Goal: Transaction & Acquisition: Purchase product/service

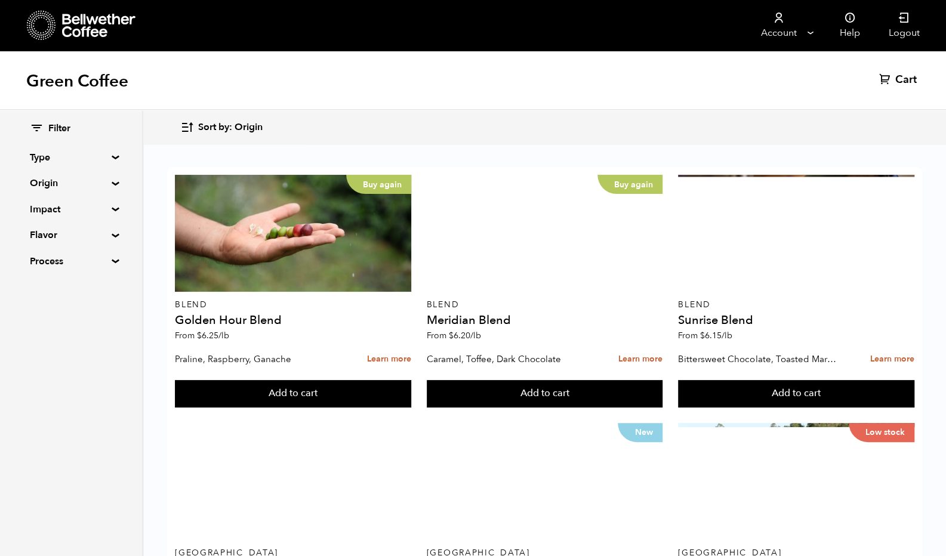
scroll to position [470, 0]
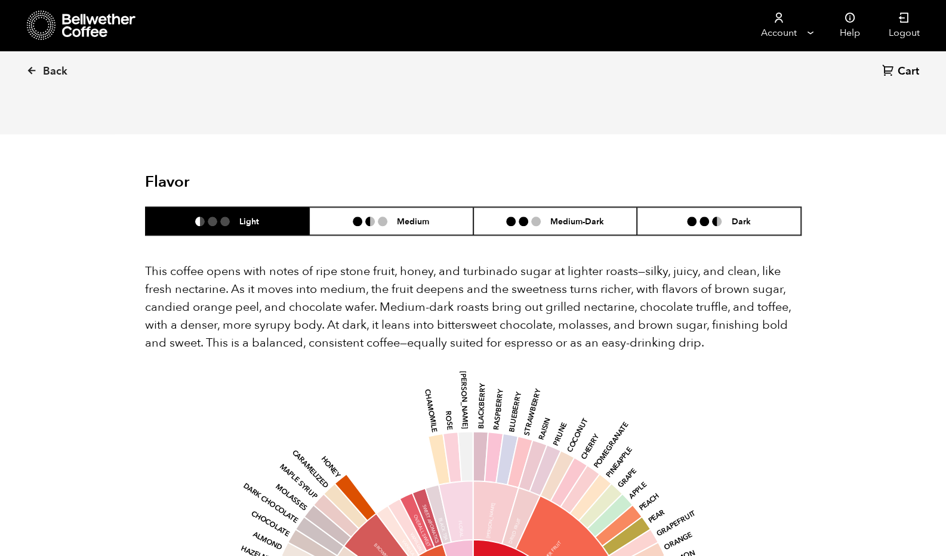
scroll to position [672, 0]
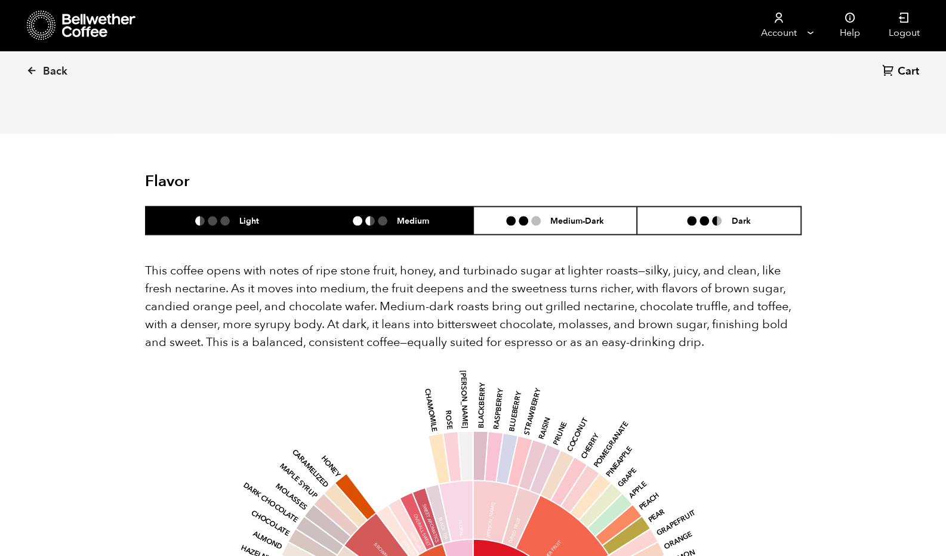
click at [431, 207] on li "Medium" at bounding box center [391, 221] width 164 height 28
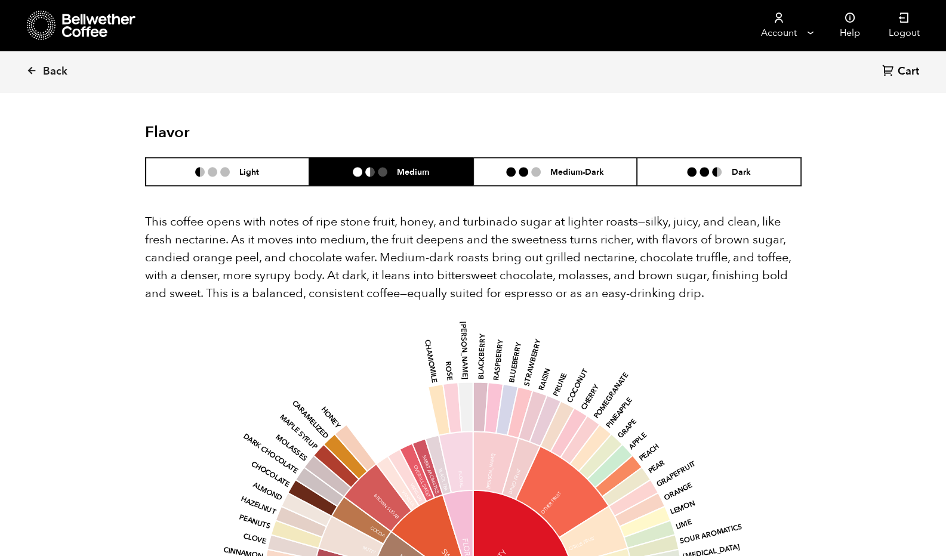
scroll to position [720, 0]
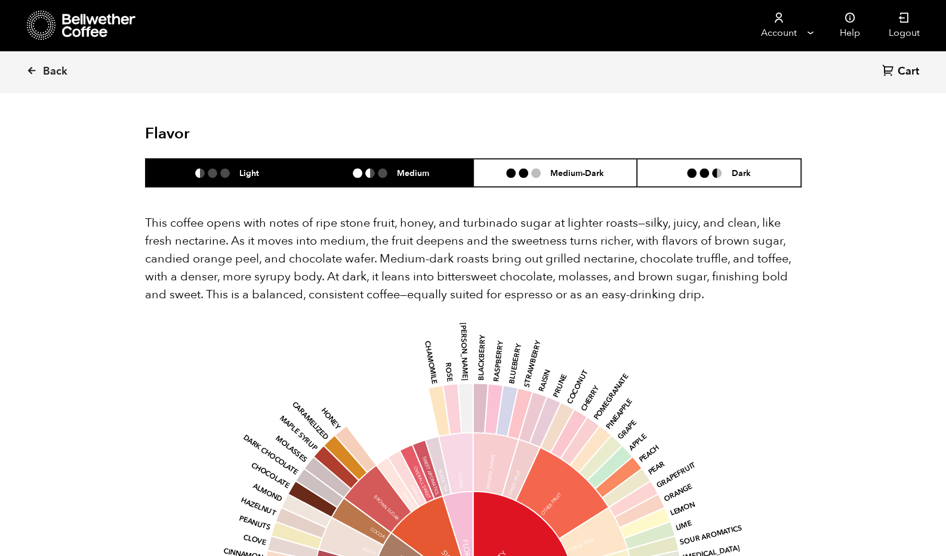
click at [268, 159] on li "Light" at bounding box center [228, 173] width 164 height 28
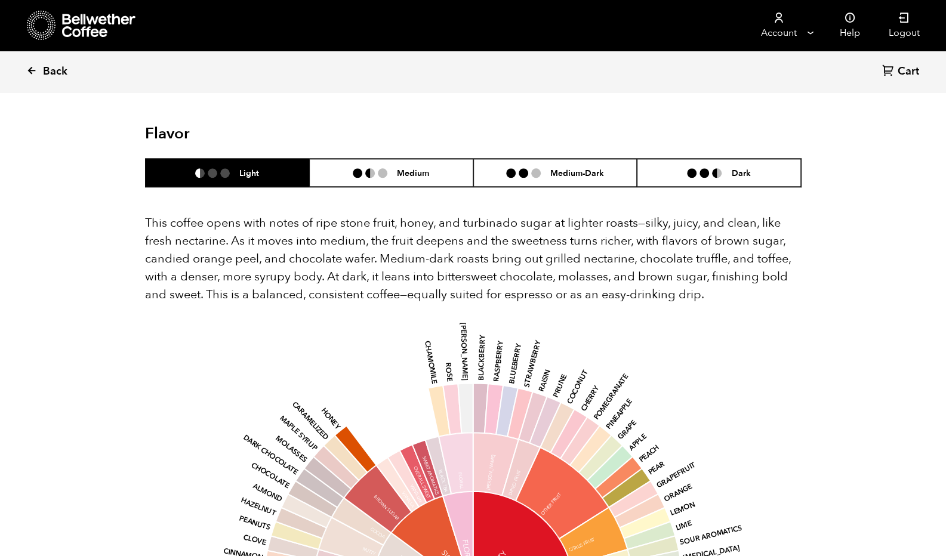
click at [58, 64] on span "Back" at bounding box center [55, 71] width 24 height 14
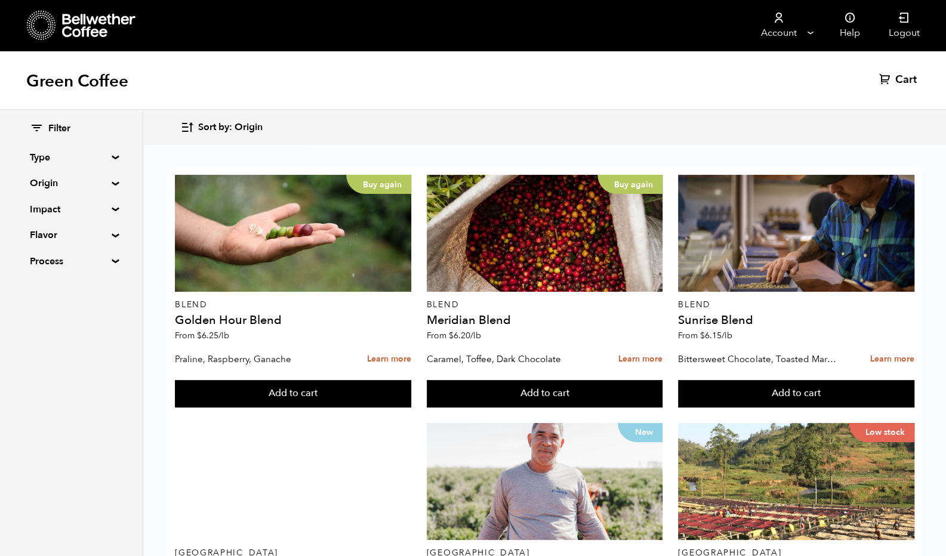
scroll to position [973, 0]
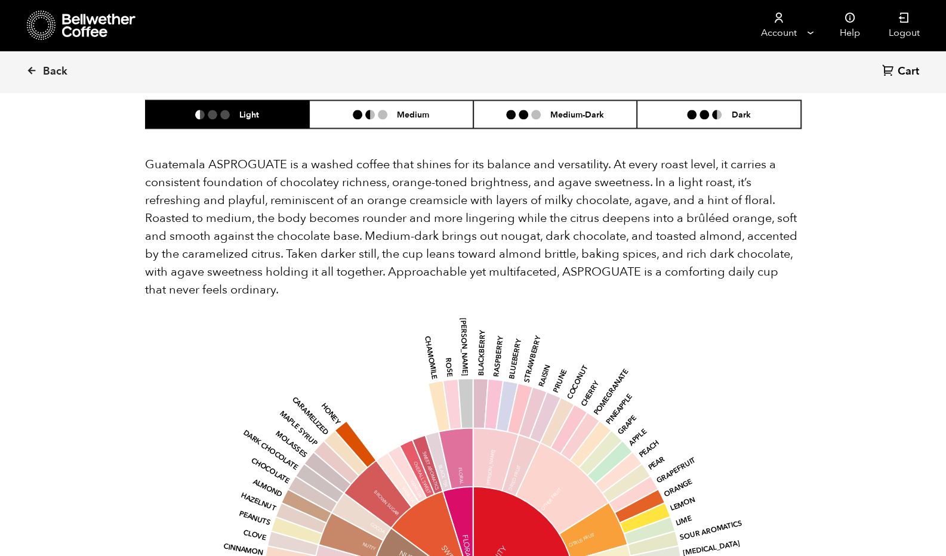
scroll to position [765, 0]
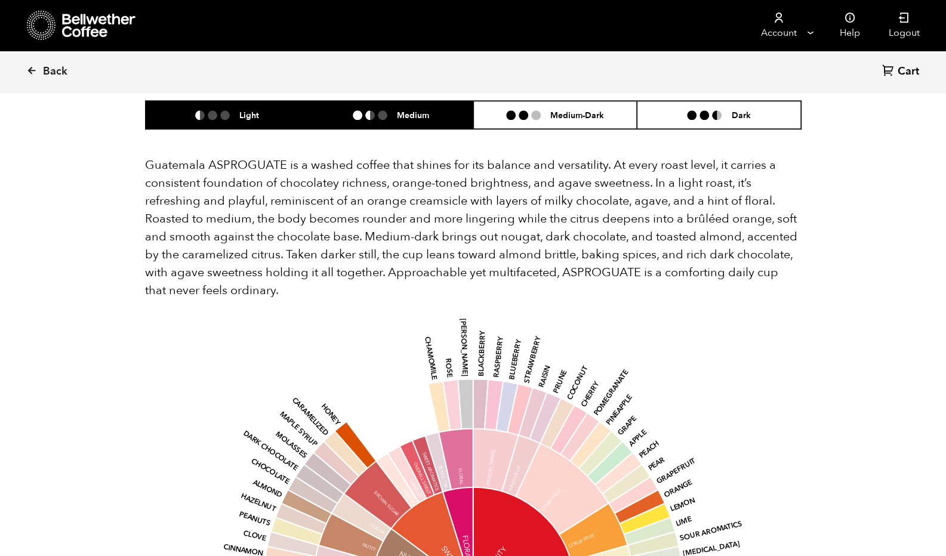
click at [351, 123] on li "Medium" at bounding box center [391, 115] width 164 height 28
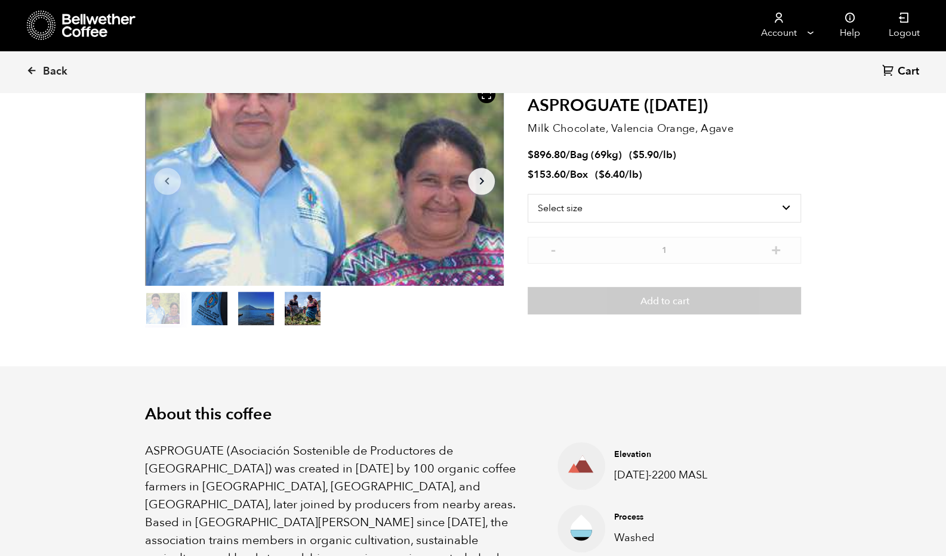
scroll to position [59, 0]
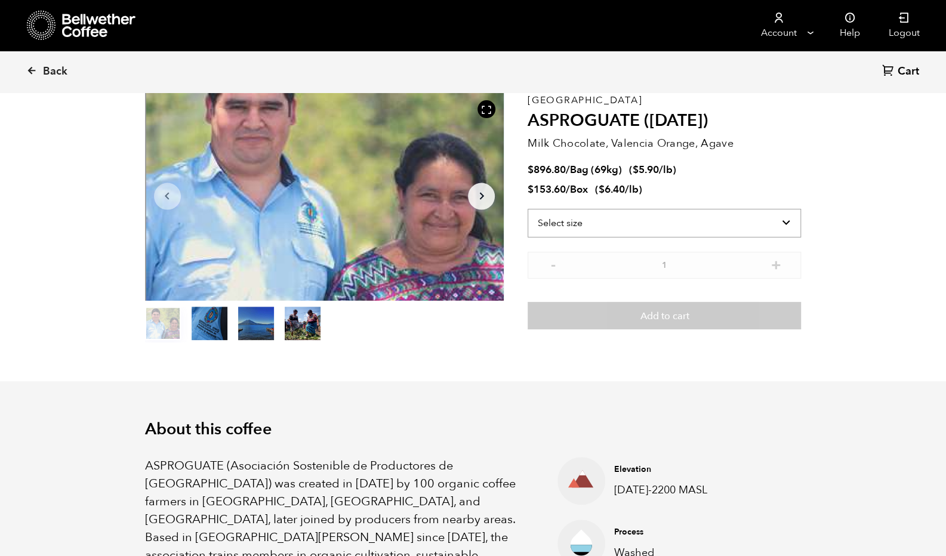
click at [615, 221] on select "Select size Bag (69kg) (152 lbs) Box (24 lbs)" at bounding box center [664, 223] width 273 height 29
select select "box"
click at [528, 209] on select "Select size Bag (69kg) (152 lbs) Box (24 lbs)" at bounding box center [664, 223] width 273 height 29
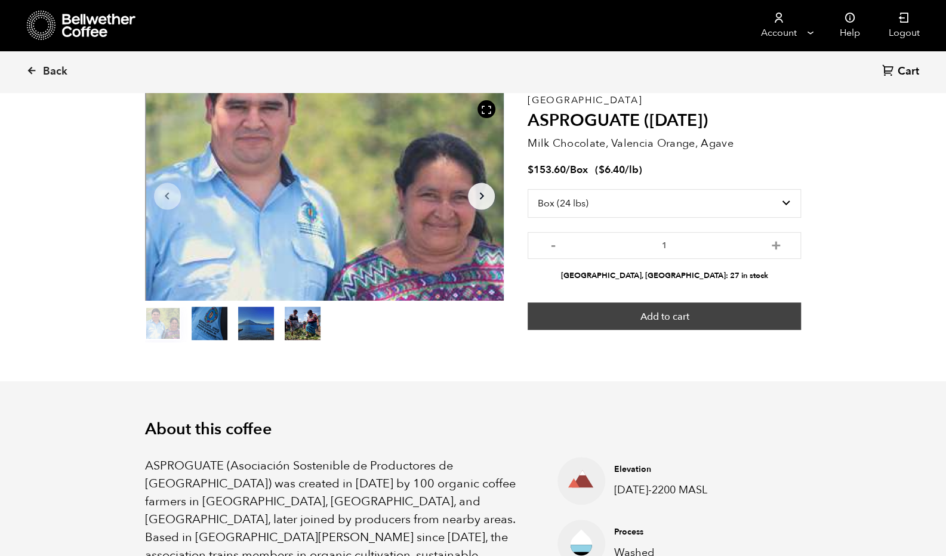
click at [687, 312] on button "Add to cart" at bounding box center [664, 316] width 273 height 27
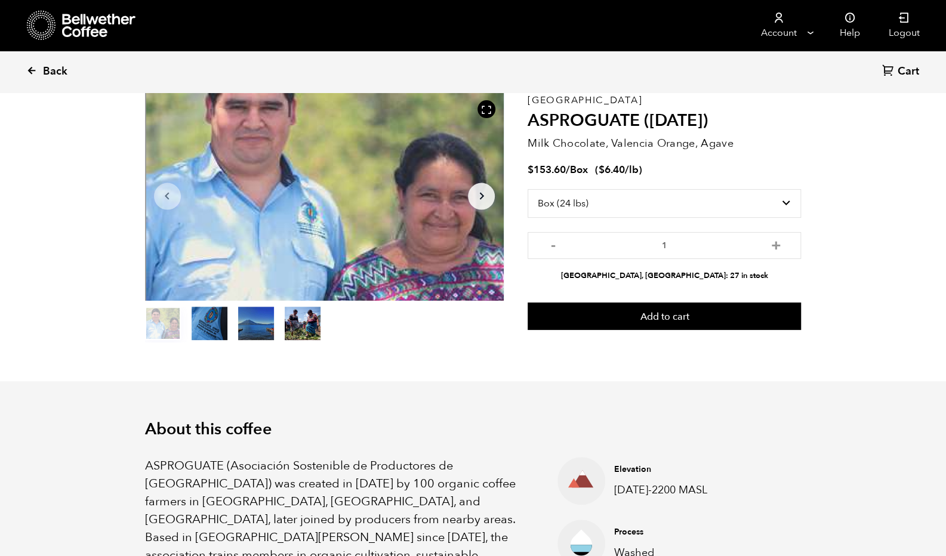
click at [66, 72] on span "Back" at bounding box center [55, 71] width 24 height 14
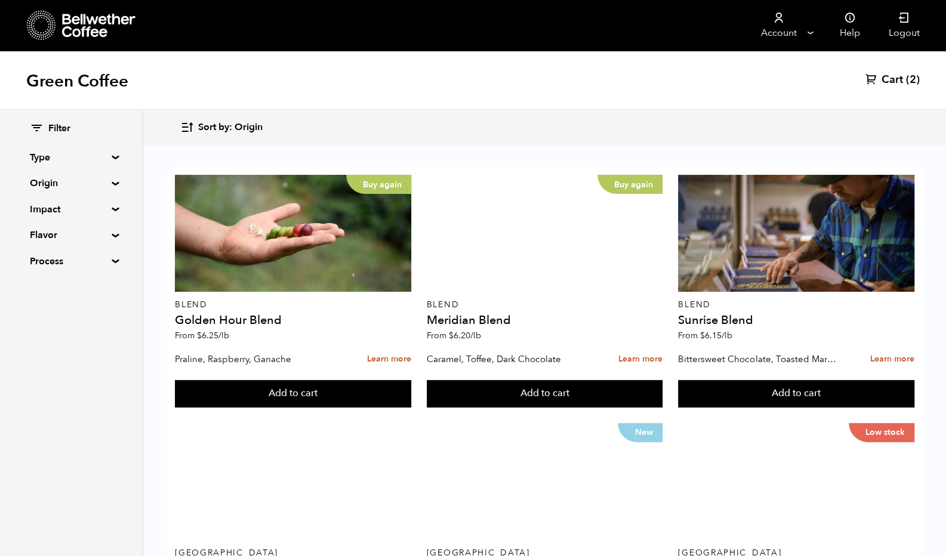
scroll to position [1130, 0]
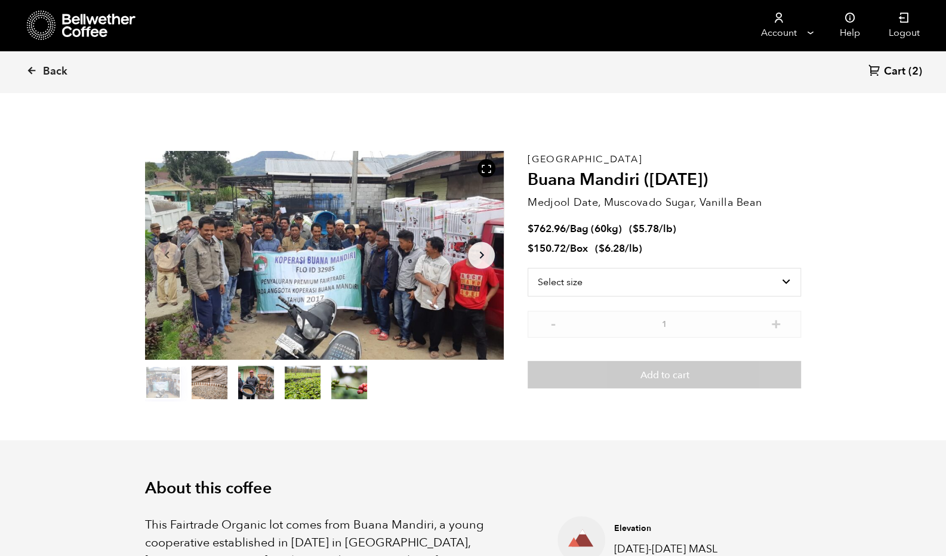
scroll to position [519, 635]
click at [250, 376] on button "item 2" at bounding box center [256, 384] width 36 height 33
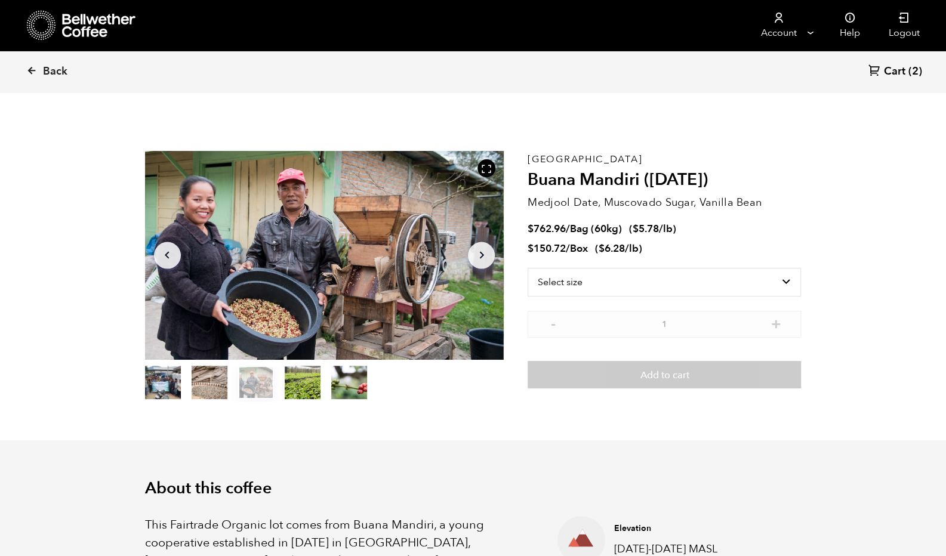
click at [209, 375] on button "item 1" at bounding box center [210, 384] width 36 height 33
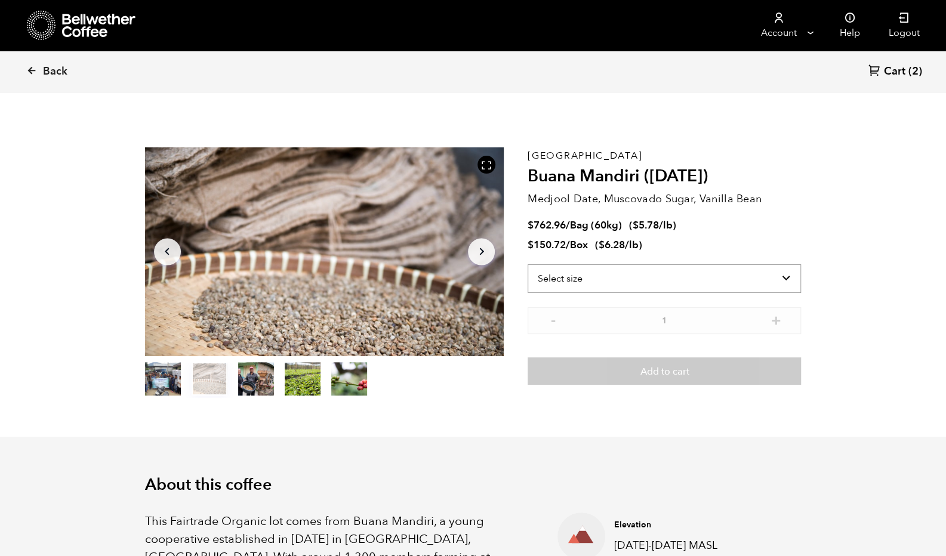
scroll to position [0, 0]
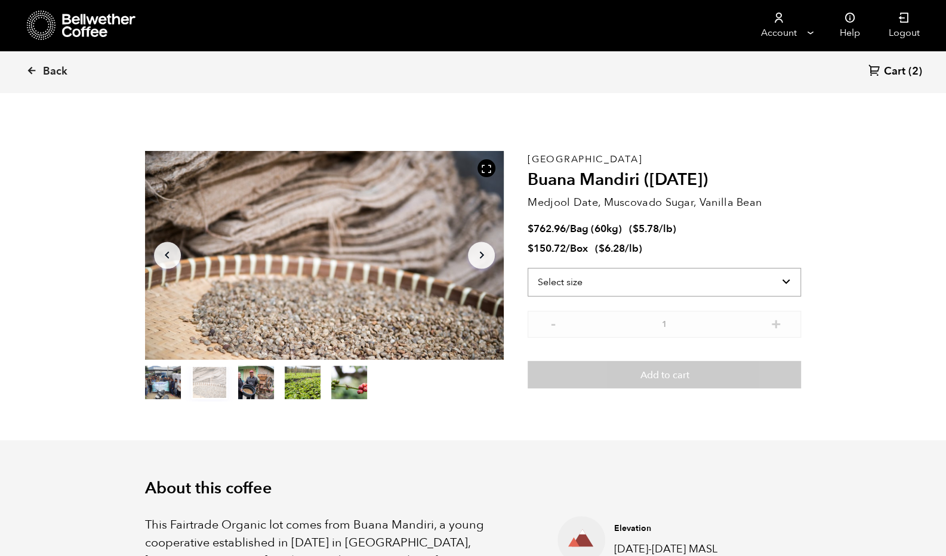
click at [557, 283] on select "Select size Bag (60kg) (132 lbs) Box (24 lbs)" at bounding box center [664, 282] width 273 height 29
select select "box"
click at [528, 268] on select "Select size Bag (60kg) (132 lbs) Box (24 lbs)" at bounding box center [664, 282] width 273 height 29
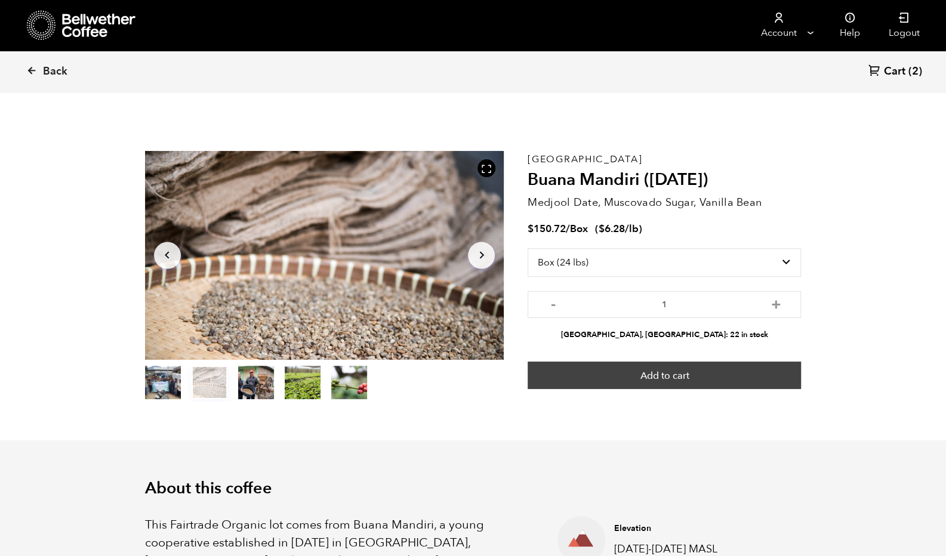
click at [655, 375] on button "Add to cart" at bounding box center [664, 375] width 273 height 27
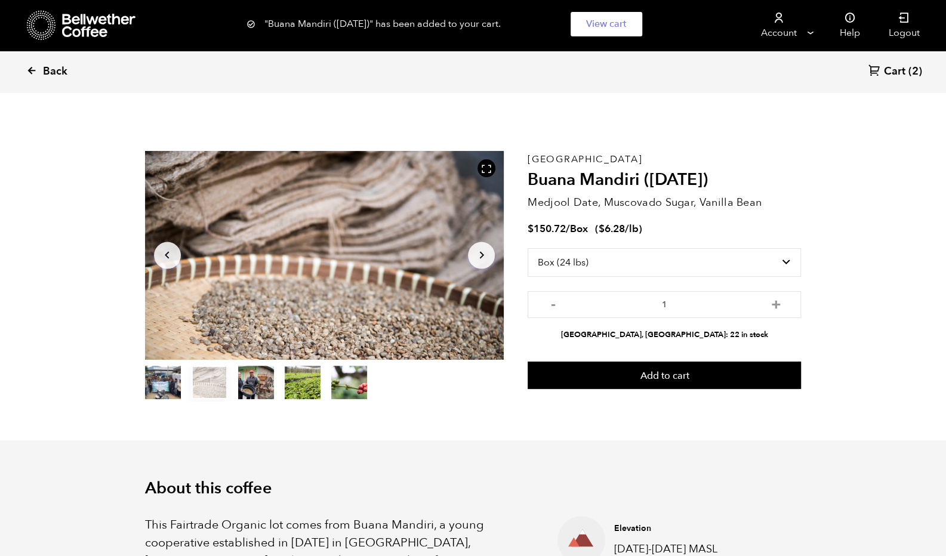
click at [50, 78] on span "Back" at bounding box center [55, 71] width 24 height 14
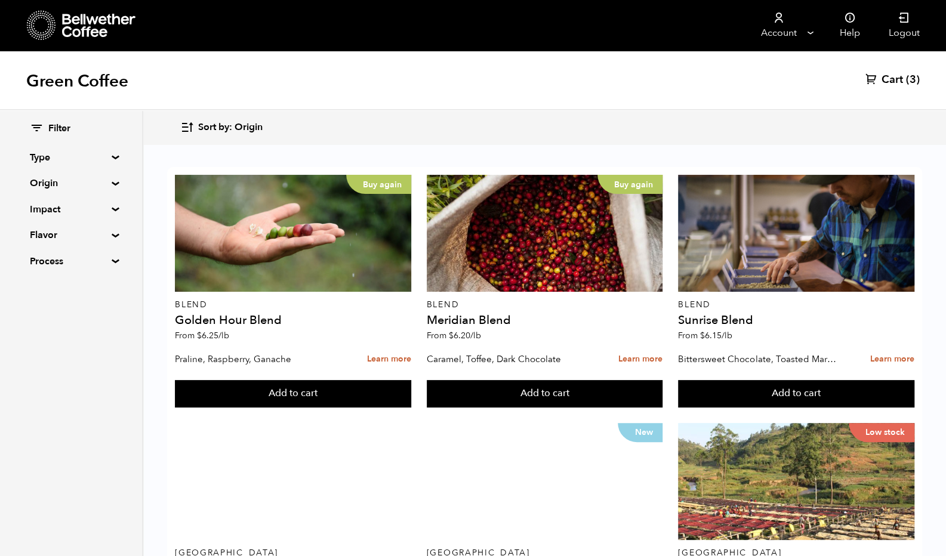
scroll to position [433, 0]
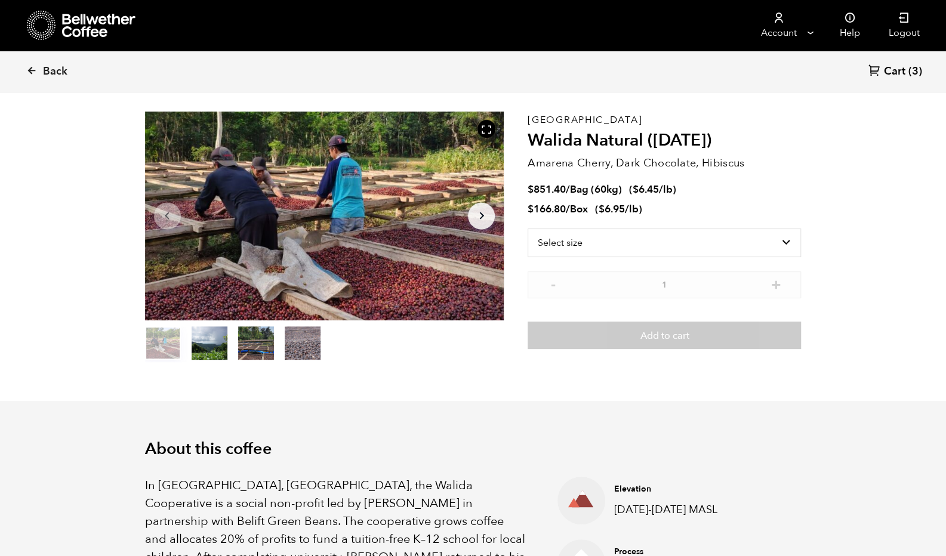
scroll to position [44, 0]
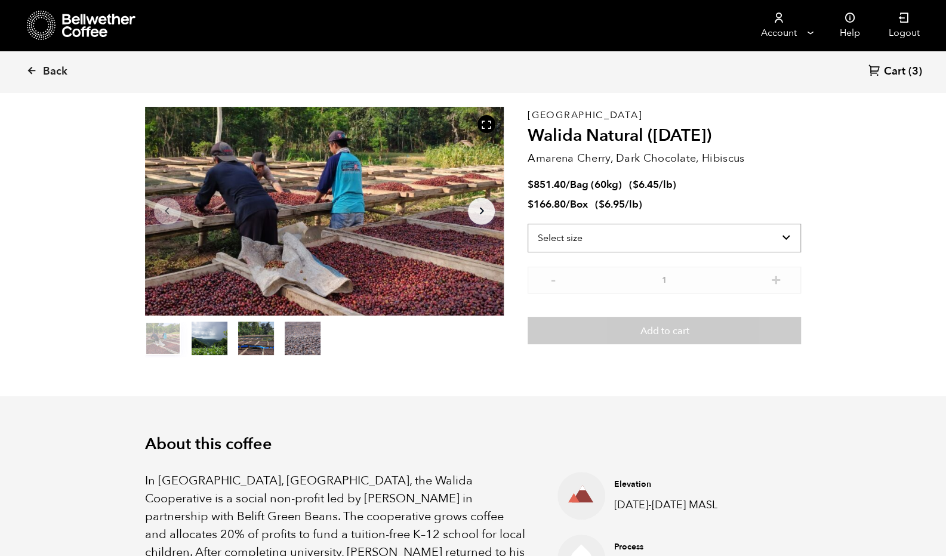
click at [670, 243] on select "Select size Bag (60kg) (132 lbs) Box (24 lbs)" at bounding box center [664, 238] width 273 height 29
select select "box"
click at [528, 224] on select "Select size Bag (60kg) (132 lbs) Box (24 lbs)" at bounding box center [664, 238] width 273 height 29
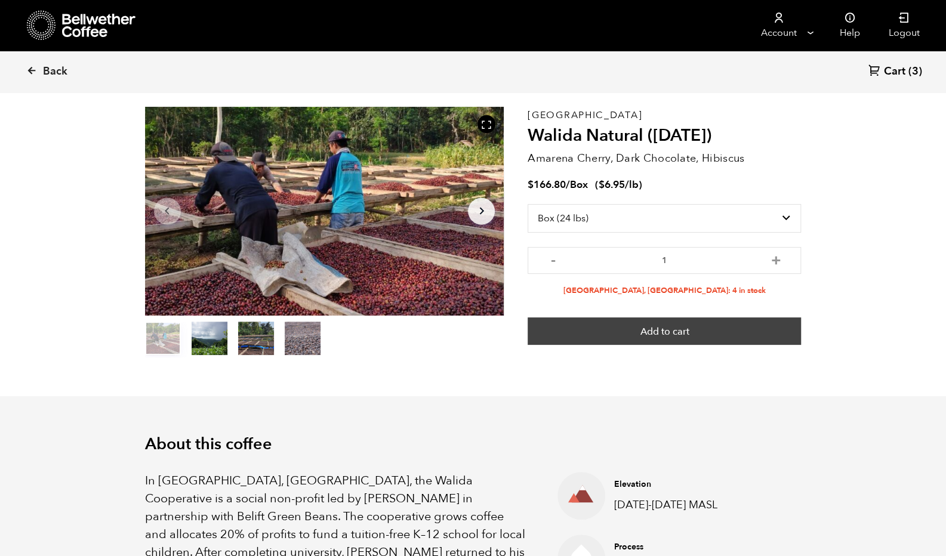
click at [650, 331] on button "Add to cart" at bounding box center [664, 331] width 273 height 27
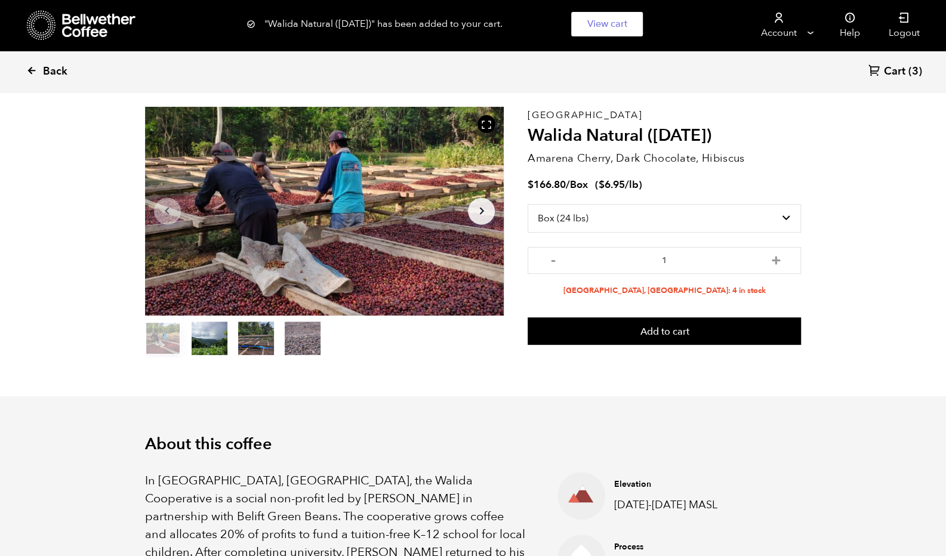
click at [47, 70] on span "Back" at bounding box center [55, 71] width 24 height 14
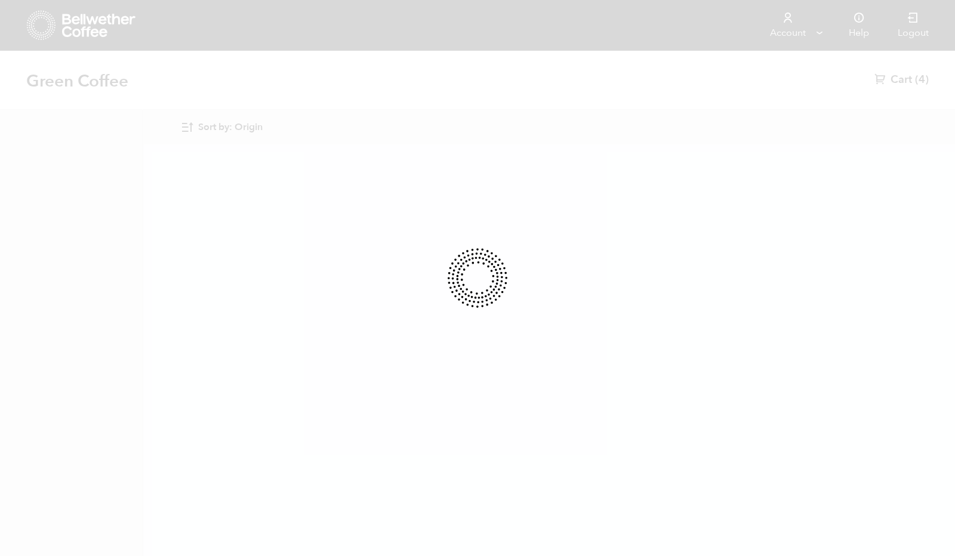
click at [439, 433] on div at bounding box center [477, 278] width 955 height 556
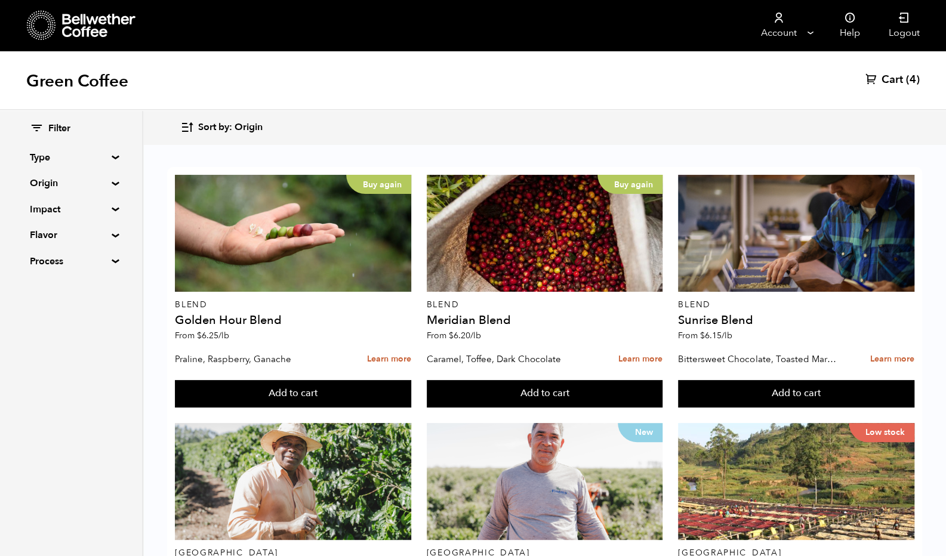
scroll to position [1130, 0]
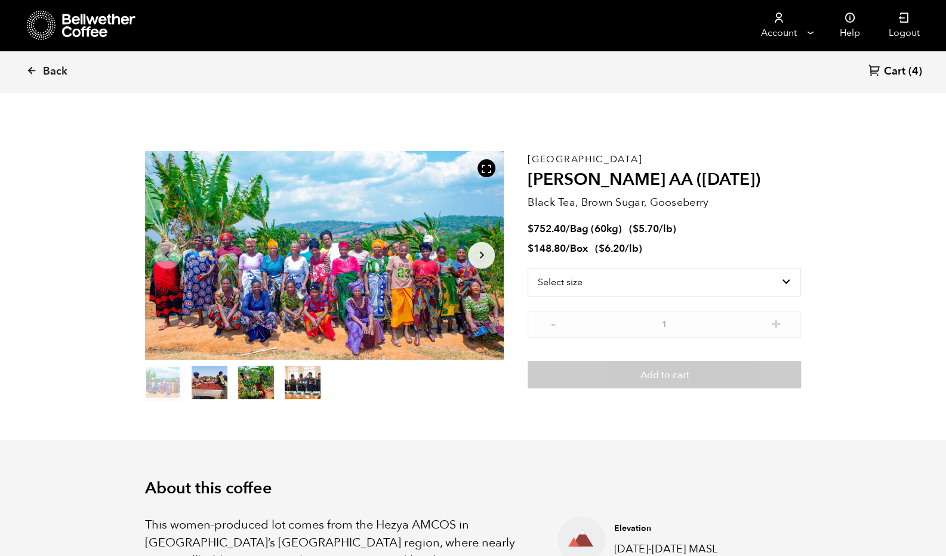
scroll to position [519, 635]
click at [480, 247] on button "Arrow Right" at bounding box center [481, 255] width 27 height 27
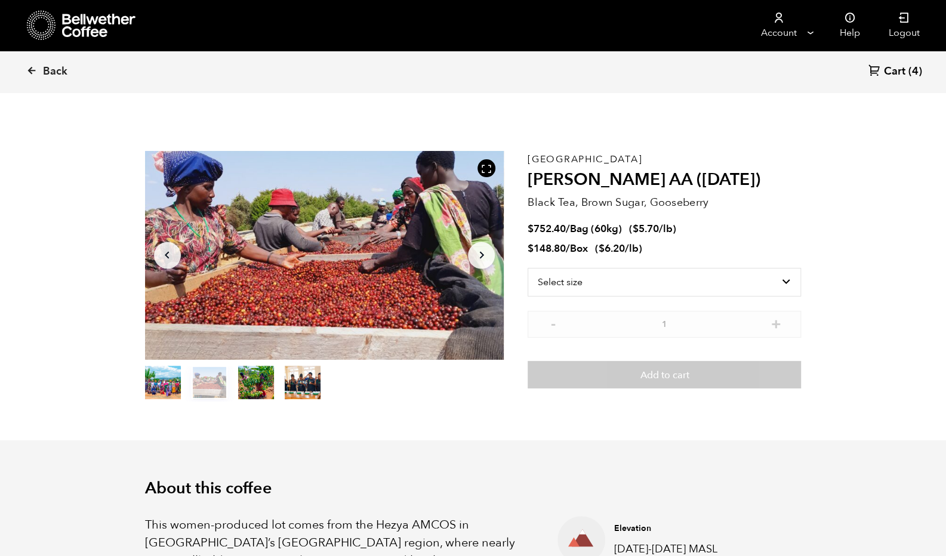
click at [480, 247] on button "Arrow Right" at bounding box center [481, 255] width 27 height 27
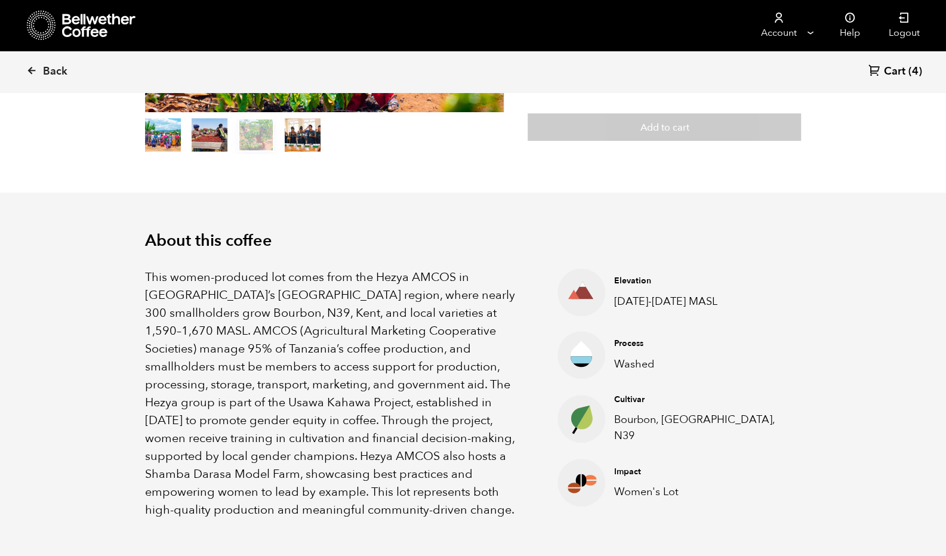
scroll to position [0, 0]
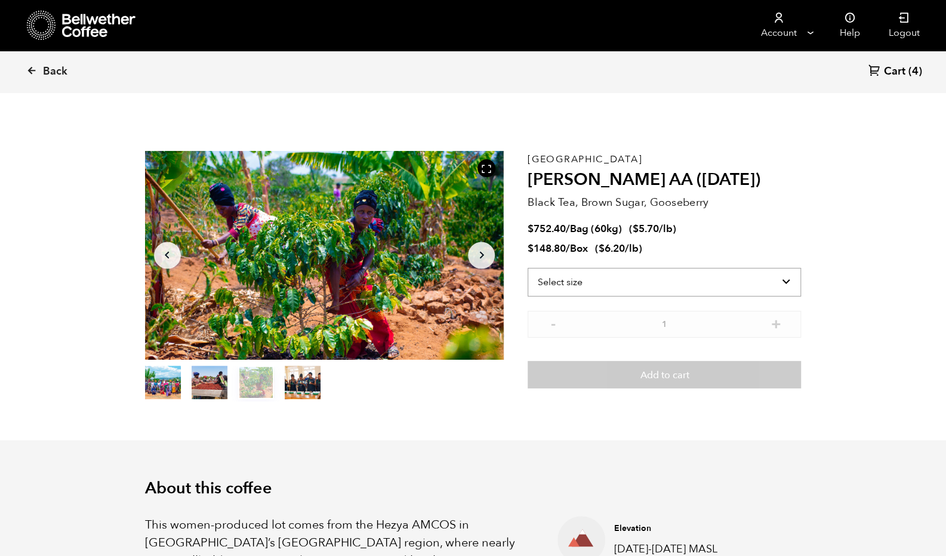
click at [634, 279] on select "Select size Bag (60kg) (132 lbs) Box (24 lbs)" at bounding box center [664, 282] width 273 height 29
select select "box"
click at [528, 268] on select "Select size Bag (60kg) (132 lbs) Box (24 lbs)" at bounding box center [664, 282] width 273 height 29
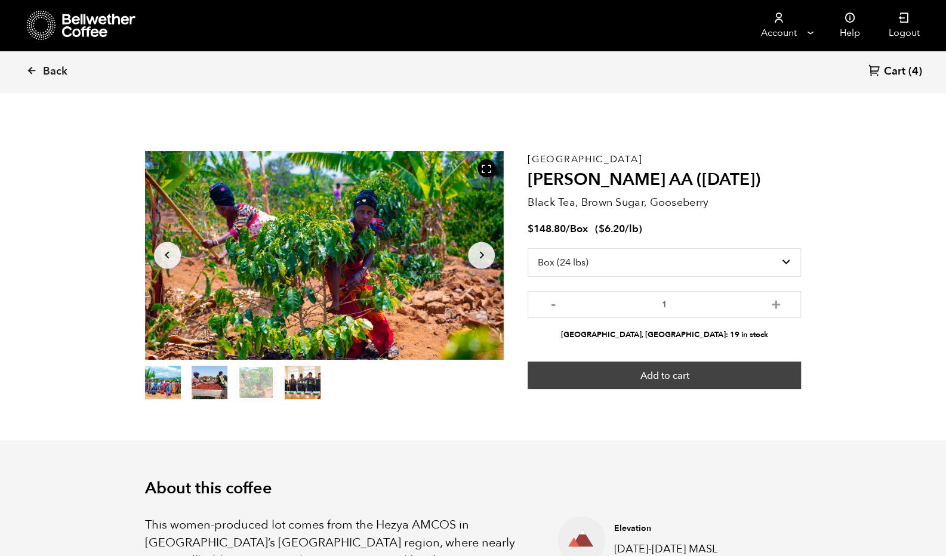
click at [642, 373] on button "Add to cart" at bounding box center [664, 375] width 273 height 27
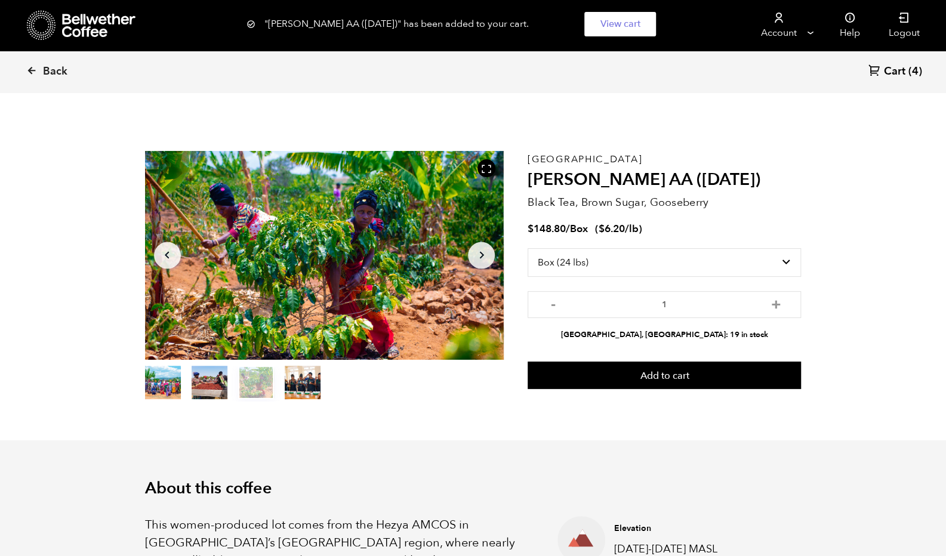
click at [896, 73] on span "Cart" at bounding box center [894, 71] width 21 height 14
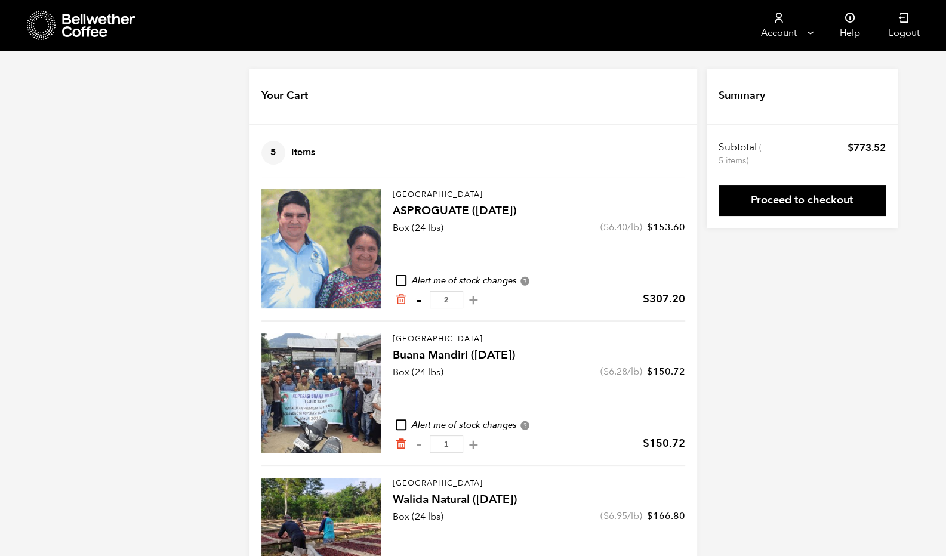
click at [418, 298] on button "-" at bounding box center [419, 300] width 15 height 12
type input "1"
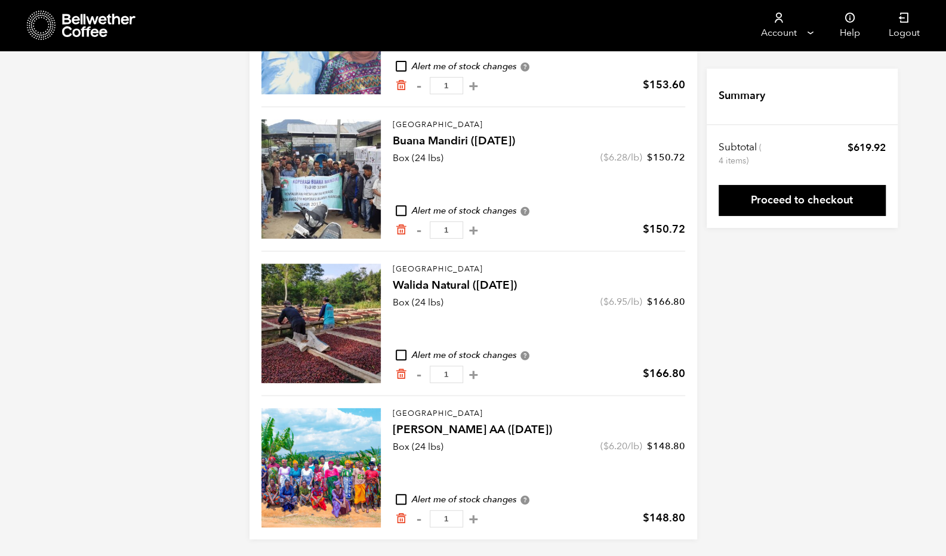
scroll to position [216, 0]
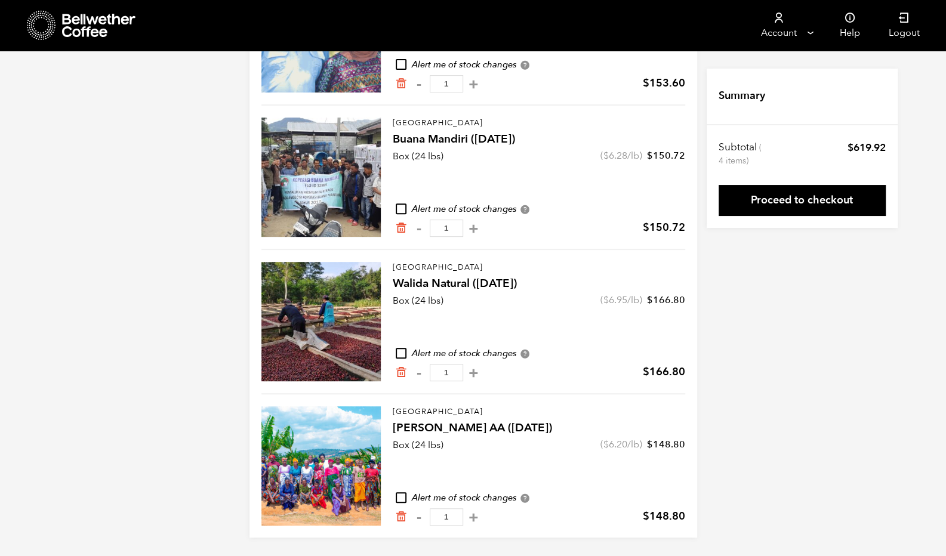
click at [571, 214] on div "Alert me of stock changes Receive an email notification when this product is lo…" at bounding box center [539, 209] width 293 height 13
click at [398, 229] on icon "Remove from cart" at bounding box center [401, 228] width 12 height 12
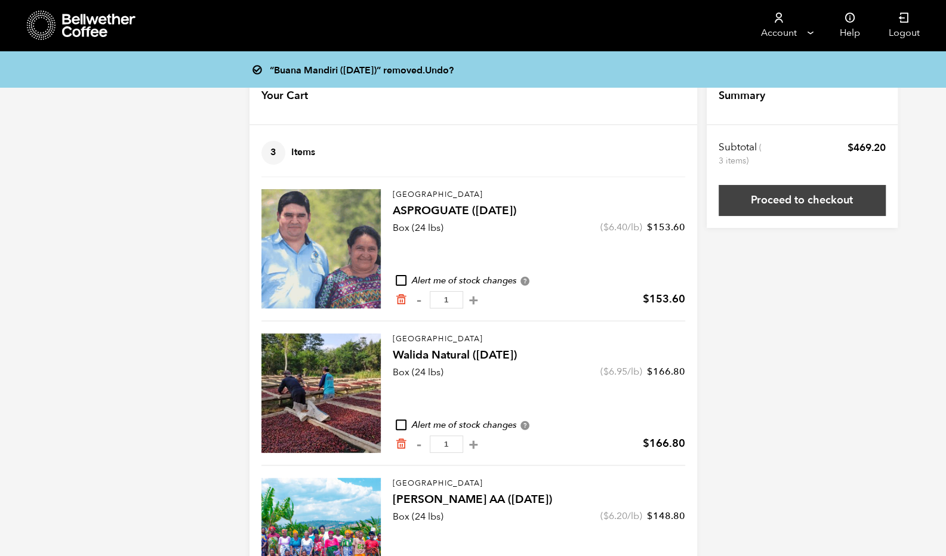
click at [799, 211] on link "Proceed to checkout" at bounding box center [802, 200] width 167 height 31
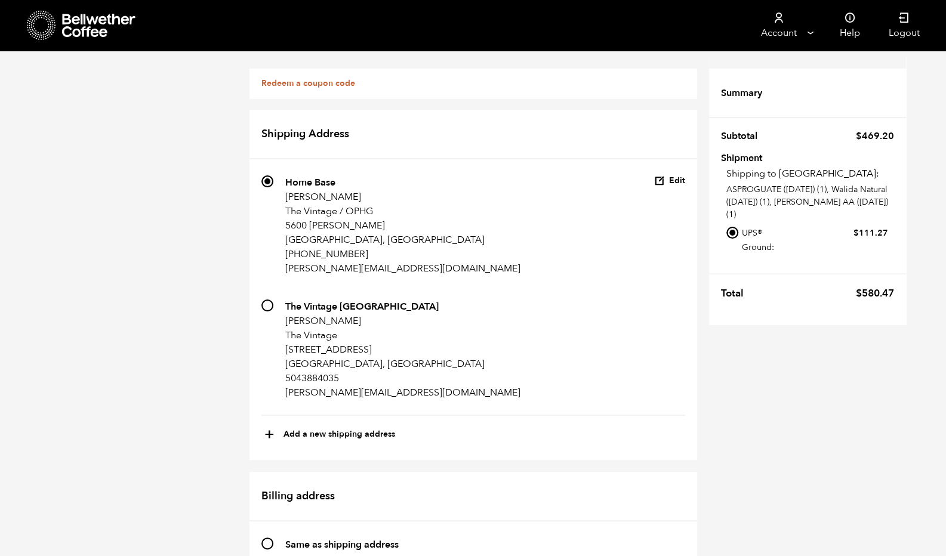
drag, startPoint x: 946, startPoint y: 134, endPoint x: 943, endPoint y: 164, distance: 30.0
